Goal: Use online tool/utility: Utilize a website feature to perform a specific function

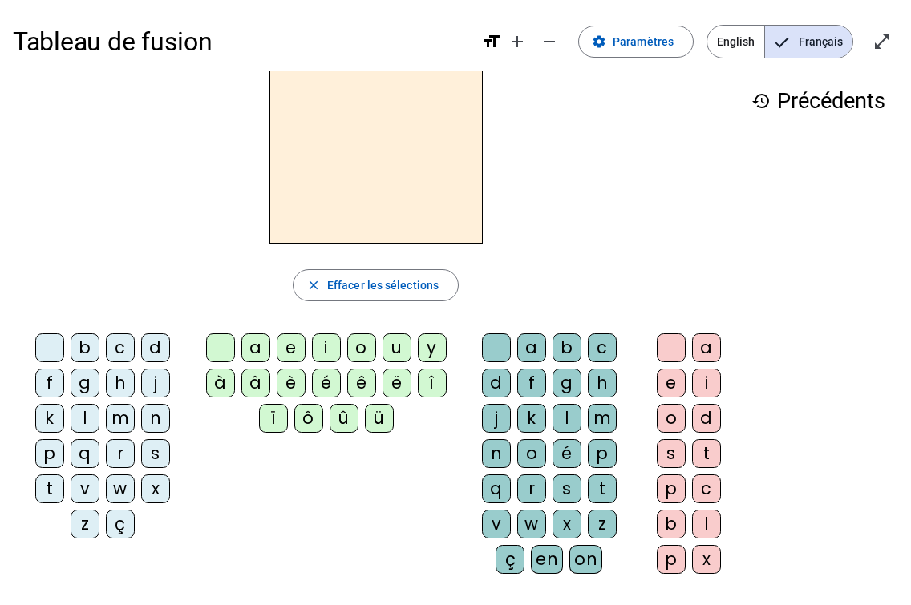
click at [87, 345] on div "b" at bounding box center [85, 348] width 29 height 29
click at [265, 349] on div "a" at bounding box center [255, 348] width 29 height 29
click at [91, 346] on div "b" at bounding box center [85, 348] width 29 height 29
click at [270, 346] on div "a" at bounding box center [255, 348] width 29 height 29
click at [305, 350] on div "e" at bounding box center [291, 348] width 29 height 29
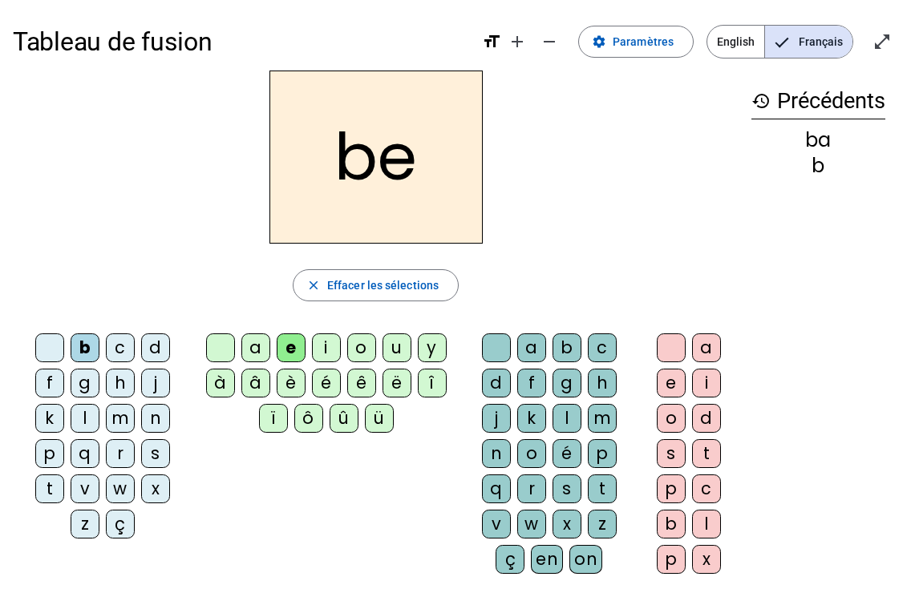
click at [341, 351] on div "i" at bounding box center [326, 348] width 29 height 29
click at [376, 349] on div "o" at bounding box center [361, 348] width 29 height 29
click at [410, 342] on div "u" at bounding box center [396, 348] width 29 height 29
click at [418, 362] on div "y" at bounding box center [432, 348] width 29 height 29
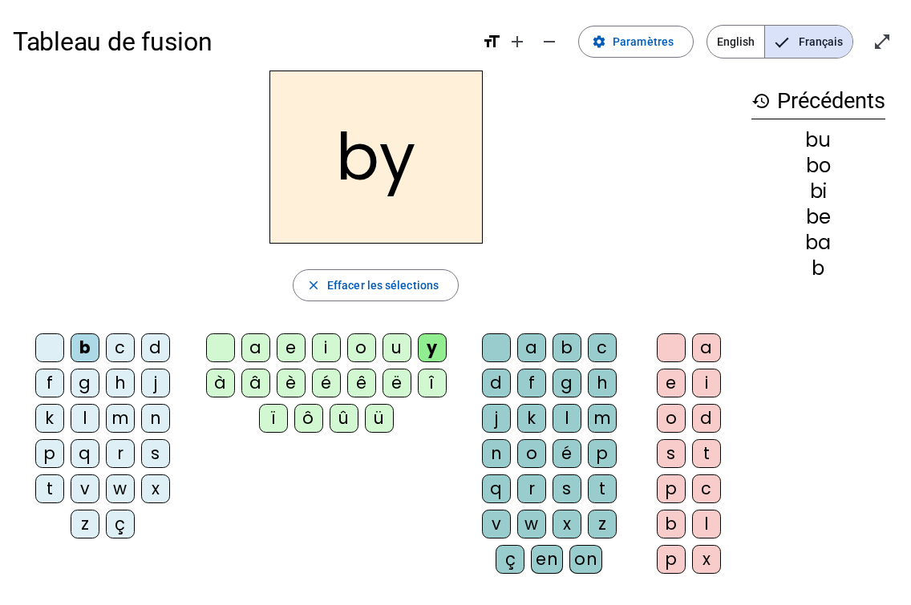
click at [235, 381] on div "à" at bounding box center [220, 383] width 29 height 29
click at [270, 378] on div "â" at bounding box center [255, 383] width 29 height 29
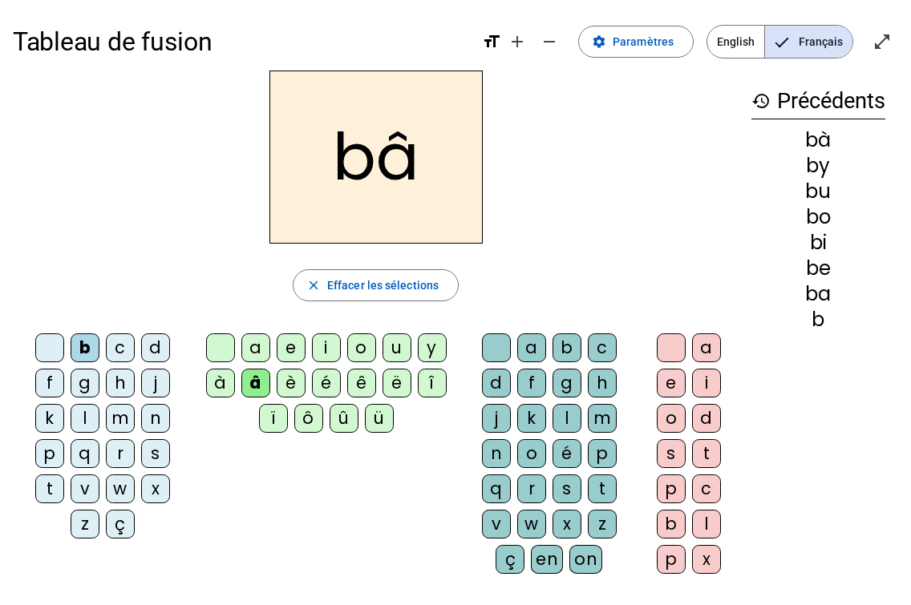
click at [305, 380] on div "è" at bounding box center [291, 383] width 29 height 29
click at [341, 374] on div "é" at bounding box center [326, 383] width 29 height 29
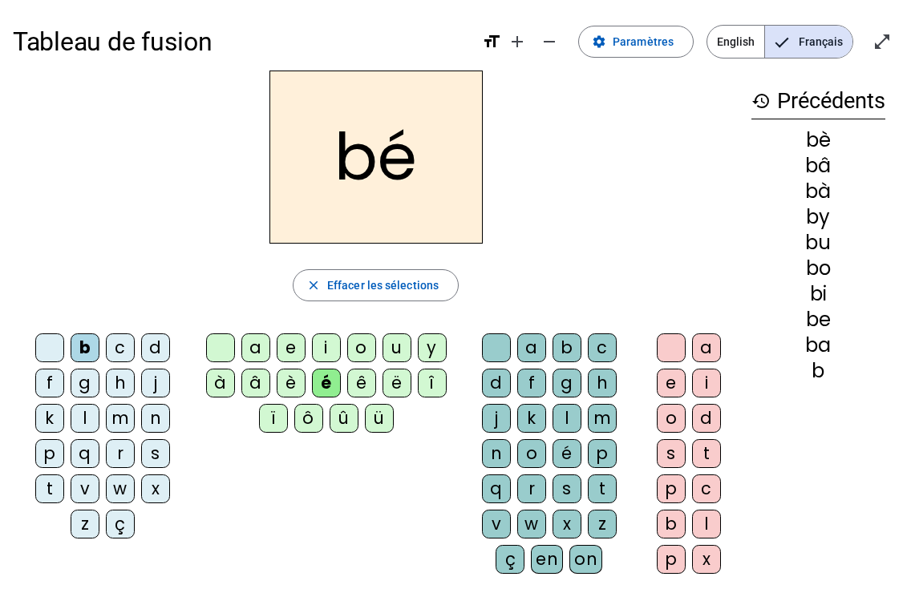
click at [376, 380] on div "ê" at bounding box center [361, 383] width 29 height 29
click at [382, 398] on div "ë" at bounding box center [396, 383] width 29 height 29
click at [418, 398] on div "î" at bounding box center [432, 383] width 29 height 29
click at [288, 417] on div "ï" at bounding box center [273, 418] width 29 height 29
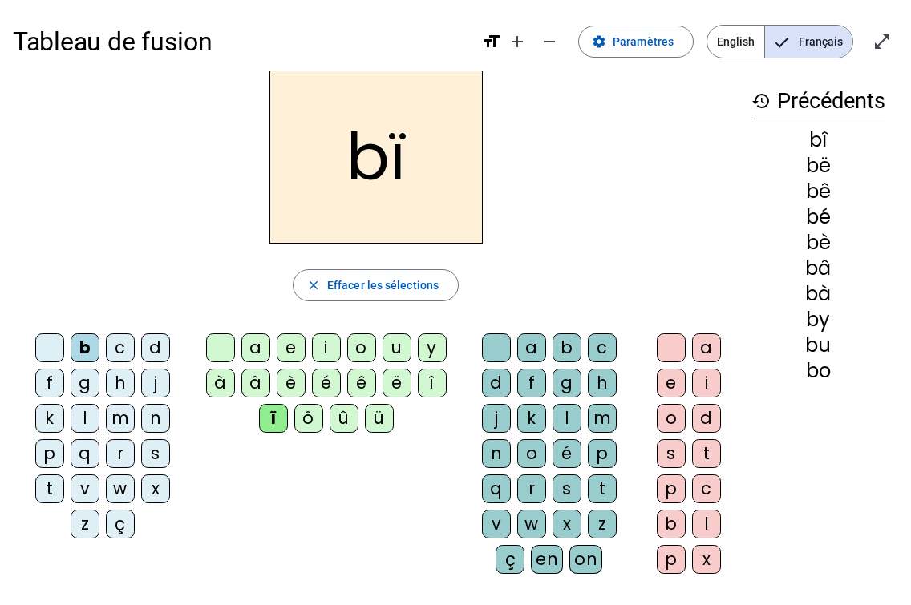
click at [323, 417] on div "ô" at bounding box center [308, 418] width 29 height 29
click at [358, 412] on div "û" at bounding box center [344, 418] width 29 height 29
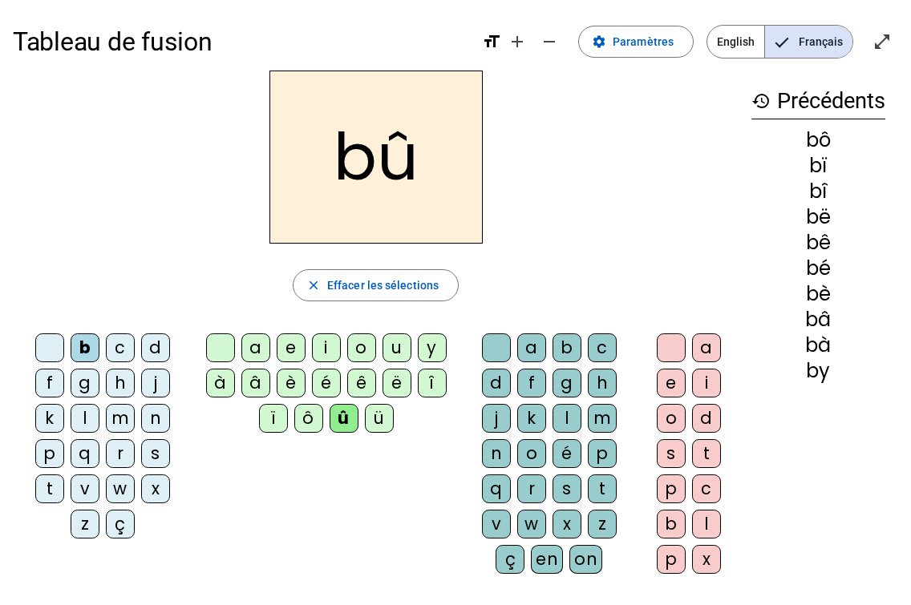
click at [394, 414] on div "ü" at bounding box center [379, 418] width 29 height 29
click at [123, 349] on div "c" at bounding box center [120, 348] width 29 height 29
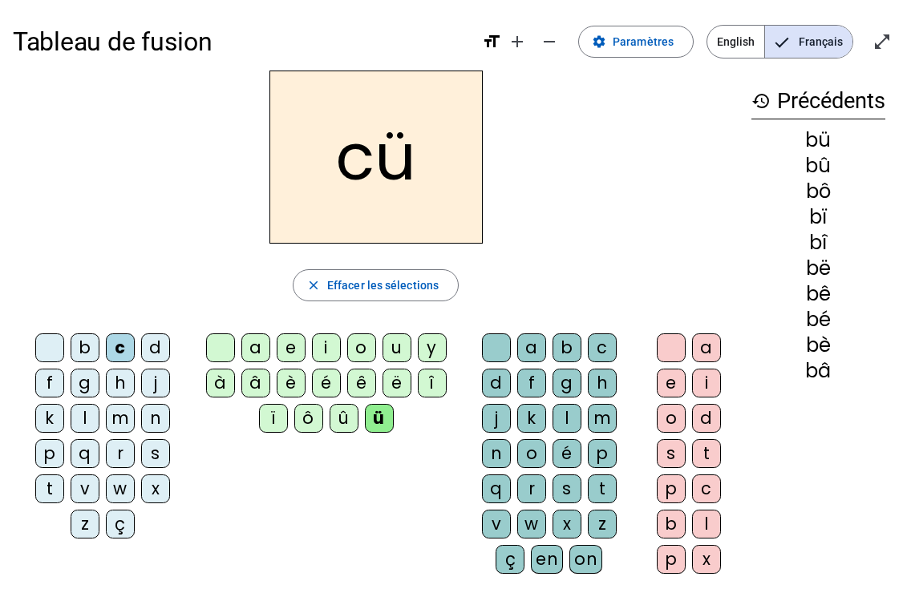
click at [270, 346] on div "a" at bounding box center [255, 348] width 29 height 29
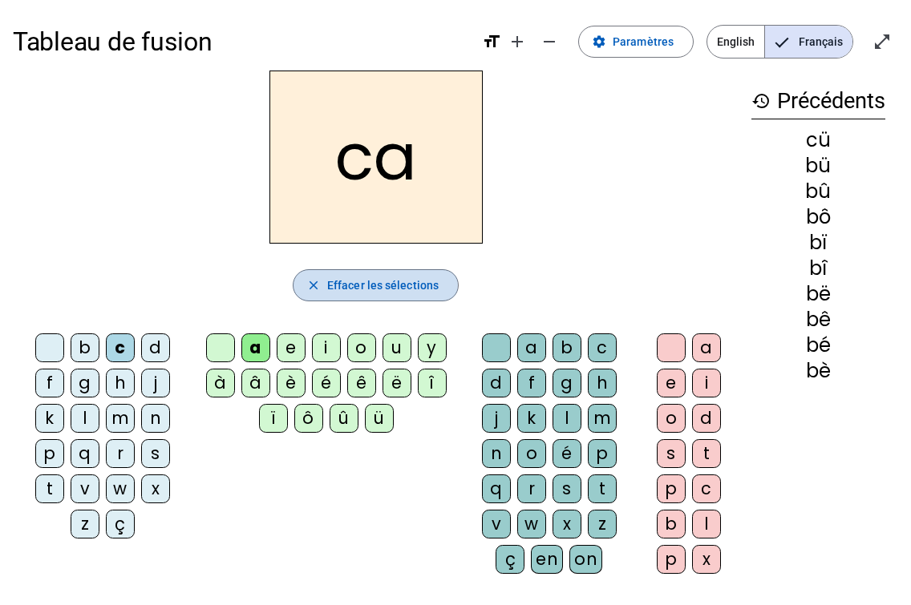
click at [317, 286] on mat-icon "close" at bounding box center [313, 285] width 14 height 14
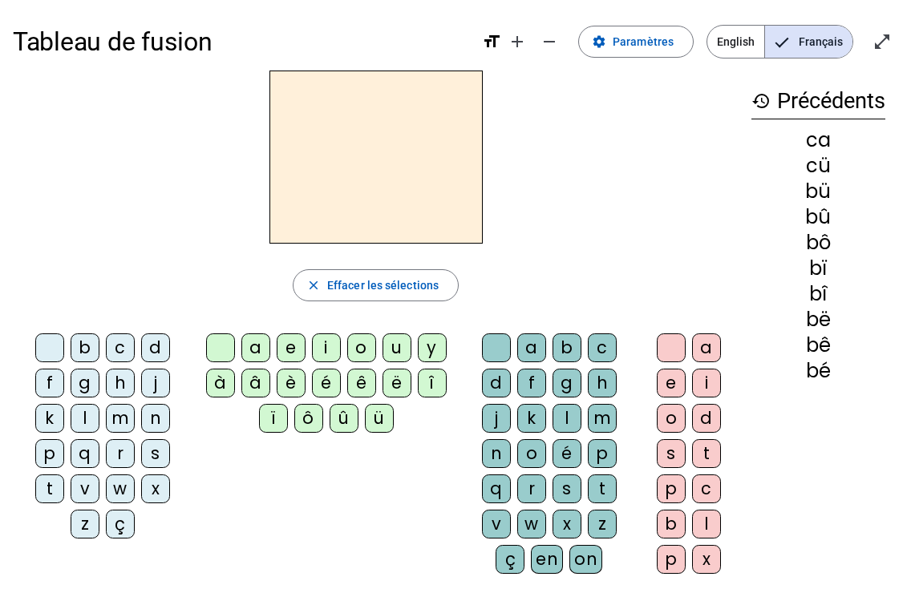
click at [568, 346] on div "b" at bounding box center [566, 348] width 29 height 29
click at [535, 350] on div "a" at bounding box center [531, 348] width 29 height 29
click at [161, 350] on div "d" at bounding box center [155, 348] width 29 height 29
